Goal: Information Seeking & Learning: Learn about a topic

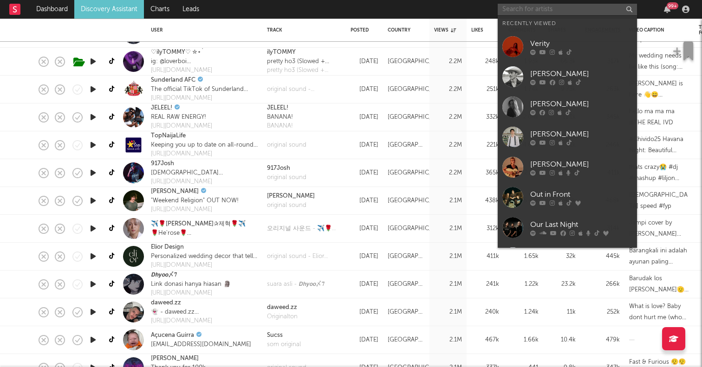
click at [539, 13] on input "text" at bounding box center [567, 10] width 139 height 12
type input "s"
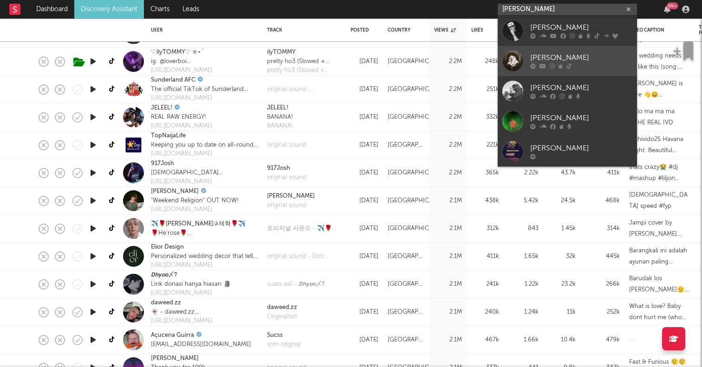
type input "[PERSON_NAME]"
click at [515, 59] on div at bounding box center [513, 61] width 21 height 21
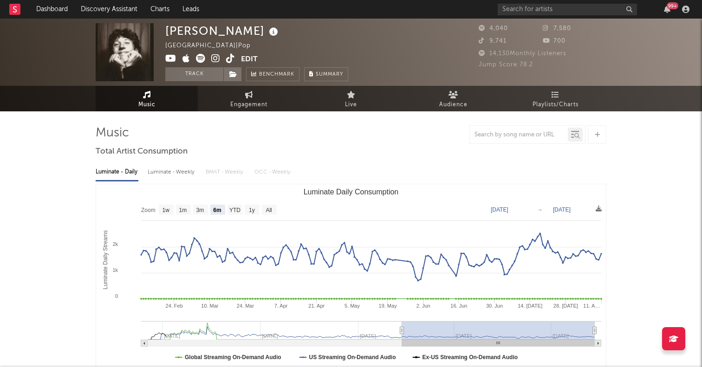
click at [267, 211] on text "All" at bounding box center [269, 210] width 6 height 7
select select "All"
type input "[DATE]"
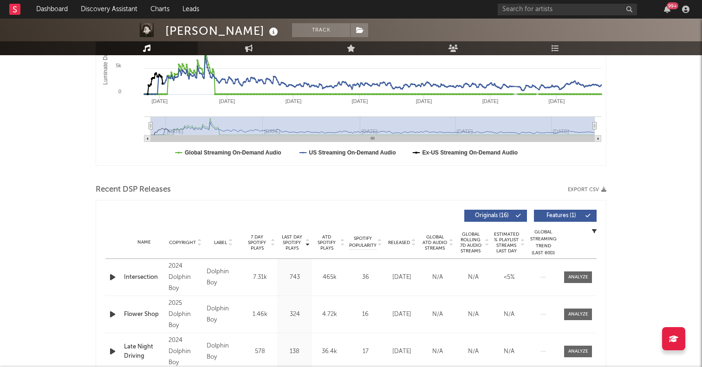
scroll to position [230, 0]
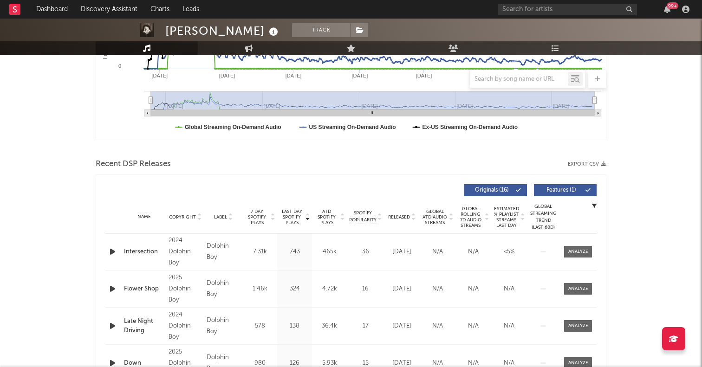
click at [114, 254] on icon "button" at bounding box center [113, 252] width 10 height 12
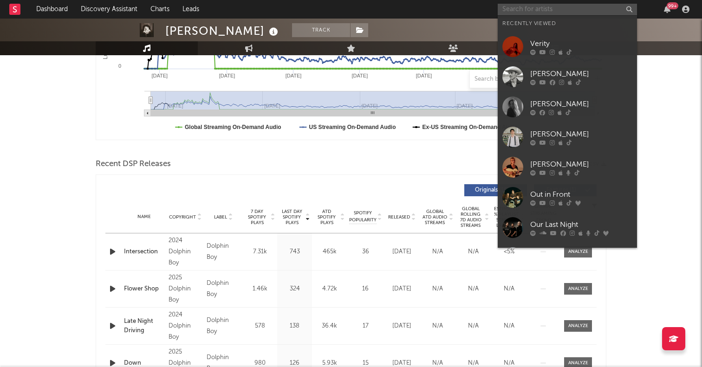
click at [560, 10] on input "text" at bounding box center [567, 10] width 139 height 12
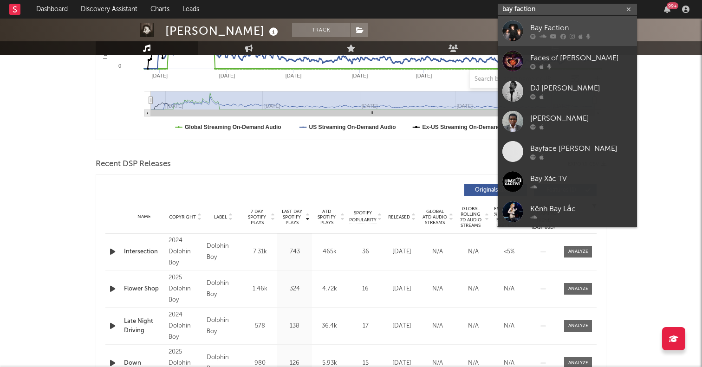
type input "bay faction"
click at [513, 36] on div at bounding box center [513, 30] width 21 height 21
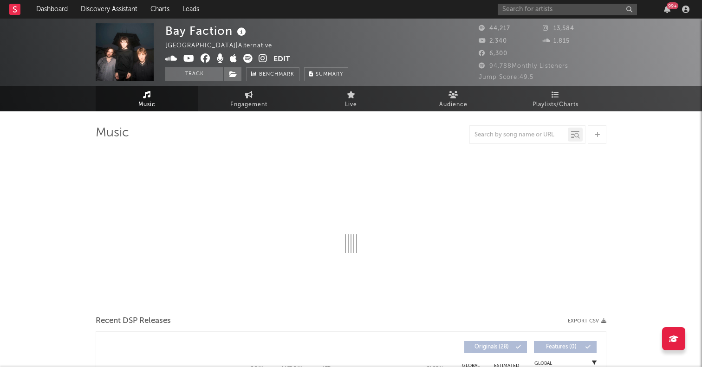
select select "6m"
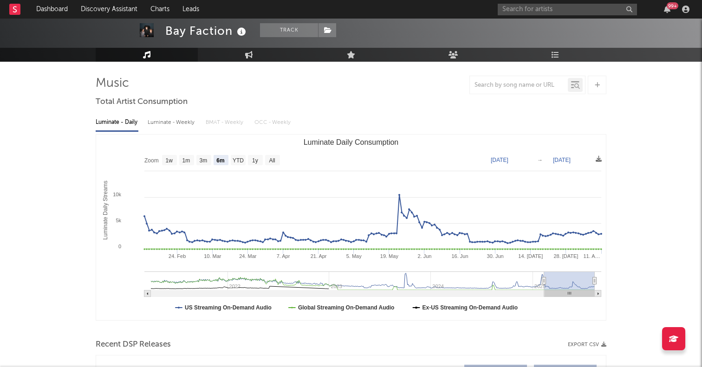
scroll to position [55, 0]
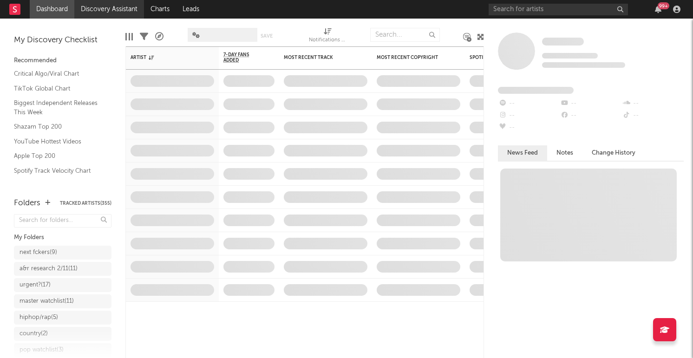
click at [110, 11] on link "Discovery Assistant" at bounding box center [109, 9] width 70 height 19
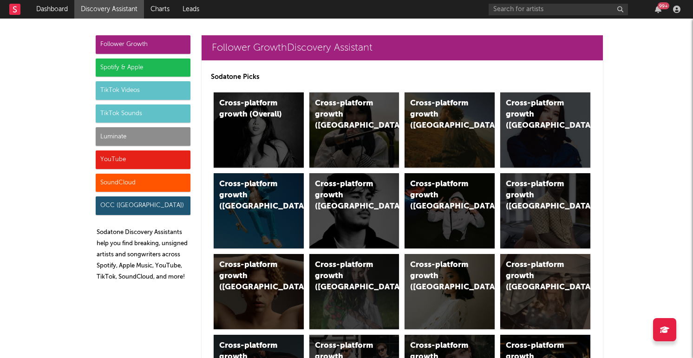
click at [133, 116] on div "TikTok Sounds" at bounding box center [143, 114] width 95 height 19
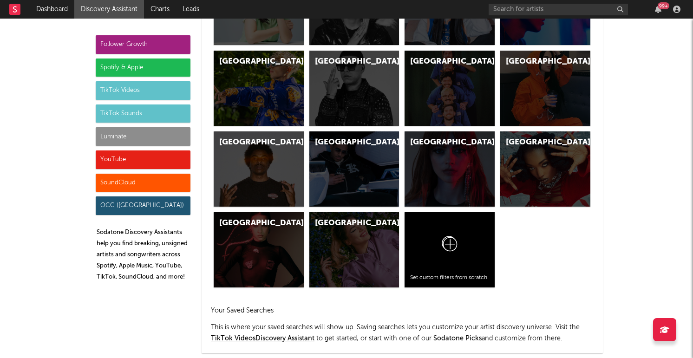
click at [132, 134] on div "Luminate" at bounding box center [143, 136] width 95 height 19
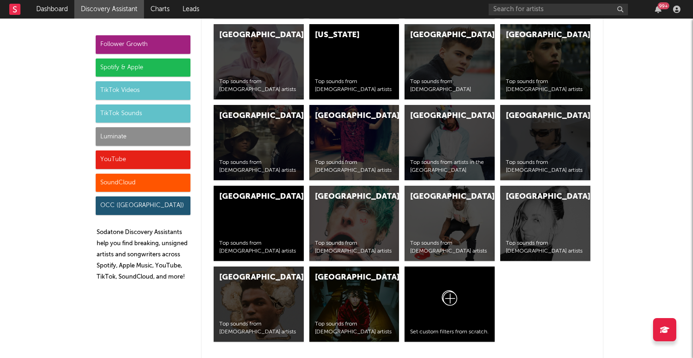
scroll to position [4210, 0]
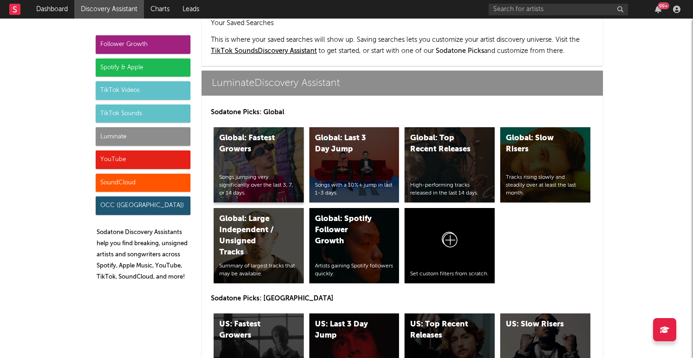
click at [261, 132] on div "Global: Fastest Growers Songs jumping very significantly over the last 3, 7, or…" at bounding box center [259, 164] width 90 height 75
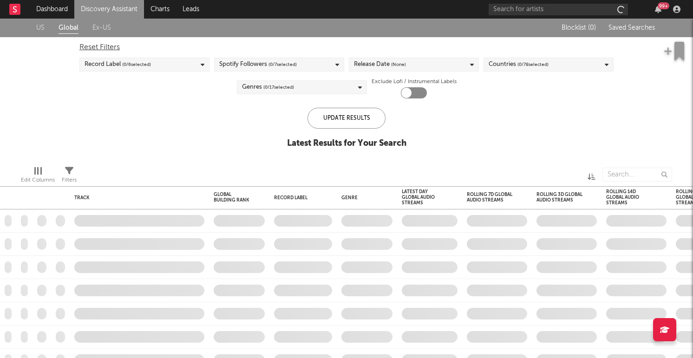
checkbox input "true"
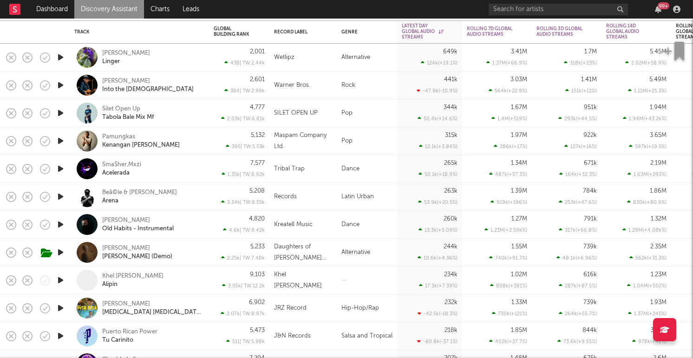
click at [62, 87] on icon "button" at bounding box center [61, 85] width 10 height 12
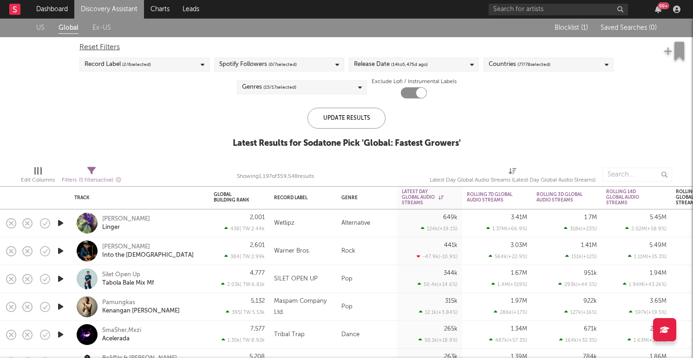
click at [124, 66] on span "( 2 / 6 selected)" at bounding box center [136, 64] width 29 height 11
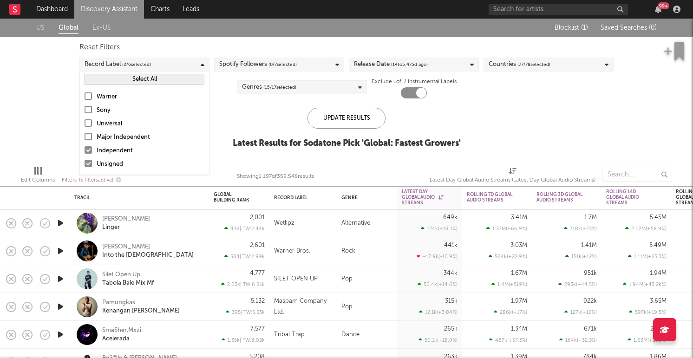
click at [55, 109] on div "US Global Ex-US Blocklist ( 1 ) Saved Searches ( 0 ) Reset Filters Record Label…" at bounding box center [346, 89] width 693 height 140
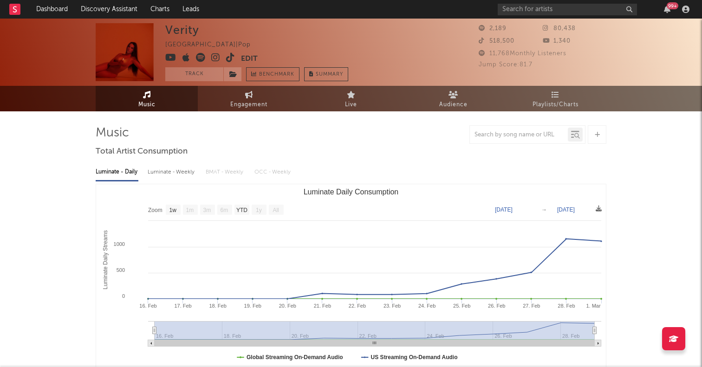
select select "1w"
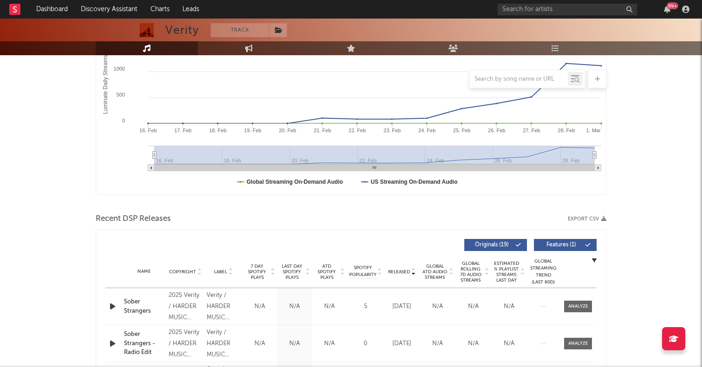
scroll to position [58, 0]
